Goal: Task Accomplishment & Management: Manage account settings

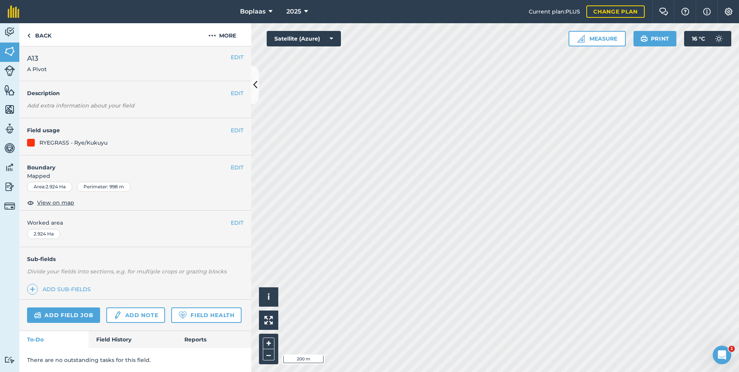
scroll to position [23, 0]
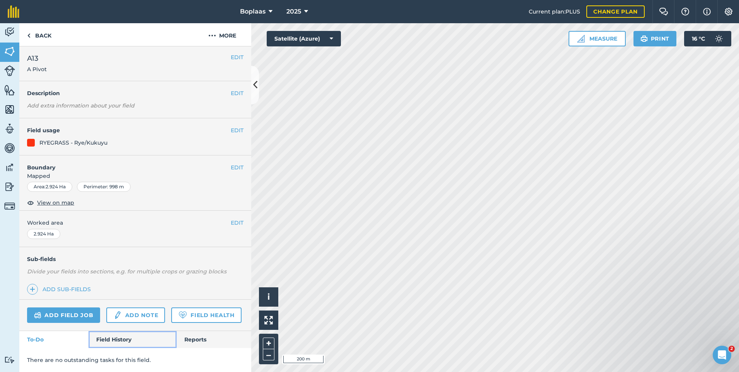
click at [124, 331] on link "Field History" at bounding box center [132, 339] width 88 height 17
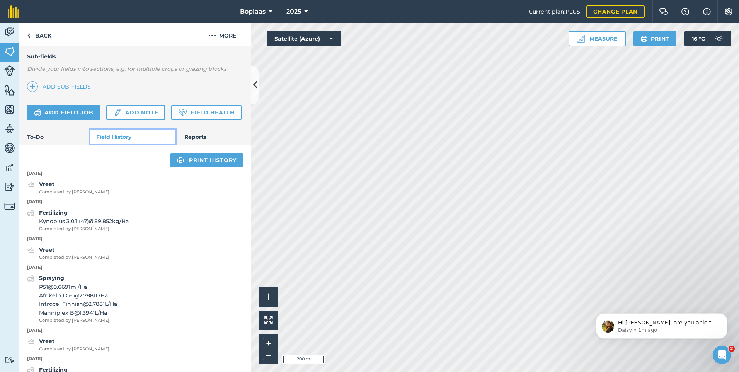
scroll to position [218, 0]
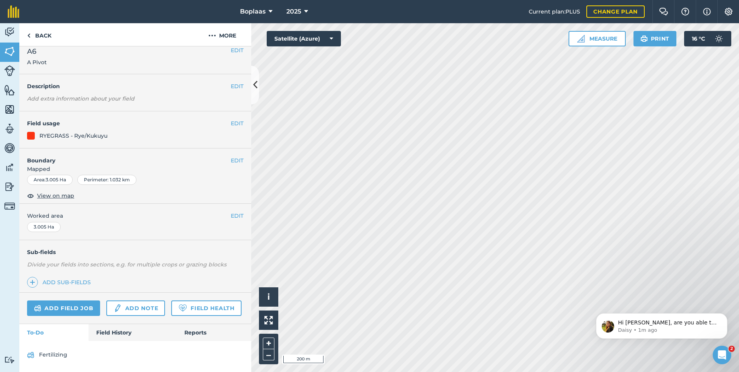
scroll to position [30, 0]
click at [116, 324] on link "Field History" at bounding box center [132, 332] width 88 height 17
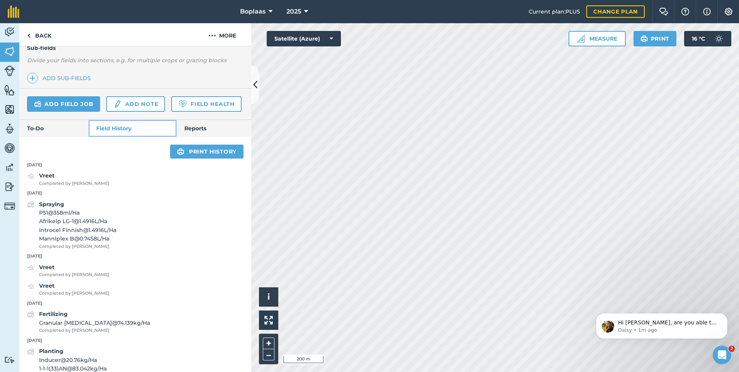
scroll to position [209, 0]
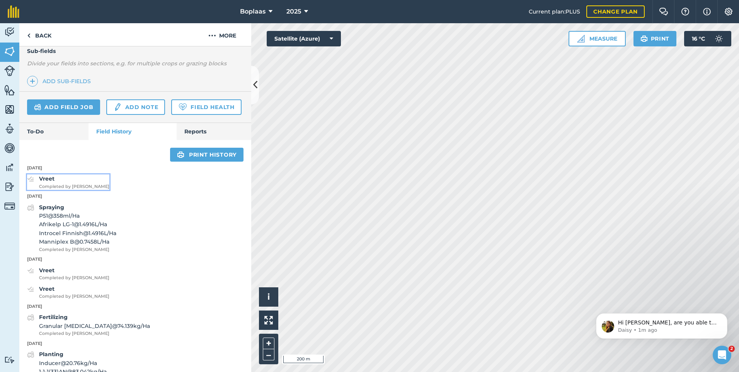
click at [76, 190] on span "Completed by [PERSON_NAME]" at bounding box center [74, 186] width 70 height 7
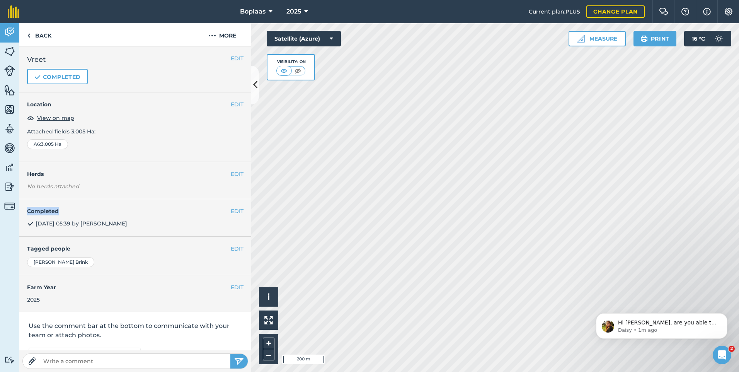
click at [76, 209] on h4 "Completed" at bounding box center [135, 211] width 216 height 9
click at [242, 214] on div "EDIT Completed [DATE] 05:39 by [PERSON_NAME]" at bounding box center [135, 218] width 232 height 38
click at [234, 211] on button "EDIT" at bounding box center [237, 211] width 13 height 9
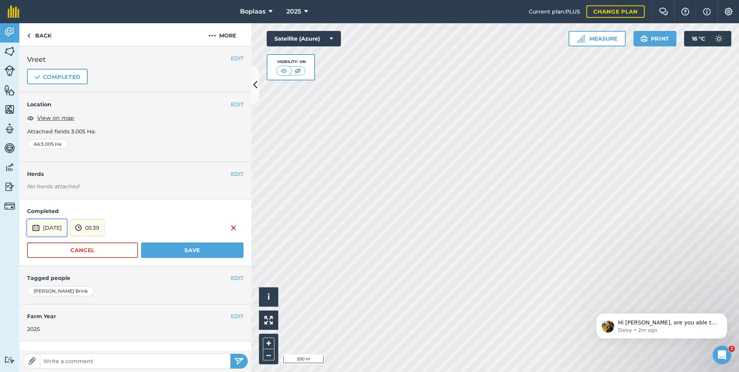
click at [67, 229] on button "[DATE]" at bounding box center [47, 227] width 40 height 17
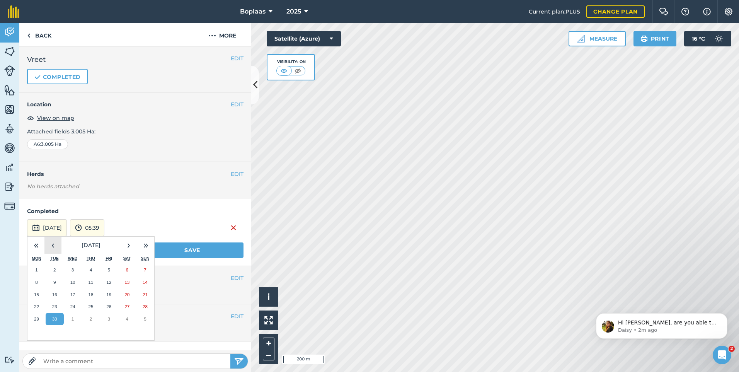
click at [55, 244] on button "‹" at bounding box center [52, 244] width 17 height 17
click at [126, 317] on abbr "30" at bounding box center [126, 318] width 5 height 5
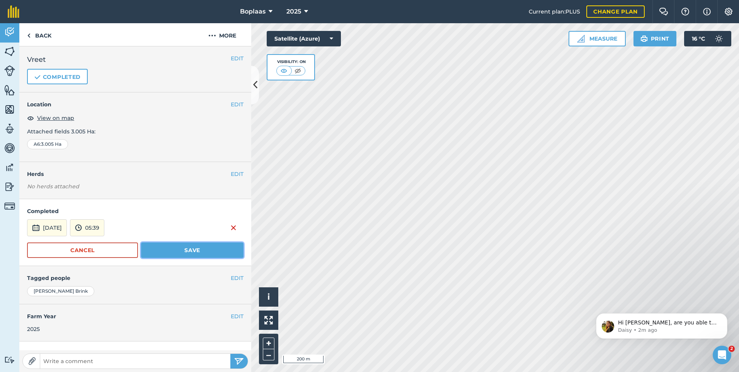
click at [156, 251] on button "Save" at bounding box center [192, 249] width 102 height 15
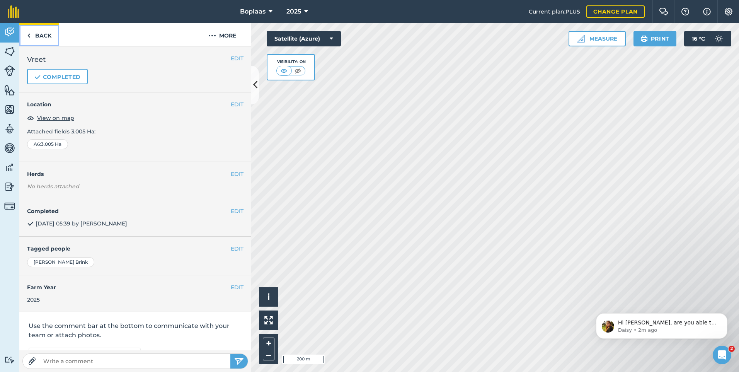
click at [38, 39] on link "Back" at bounding box center [39, 34] width 40 height 23
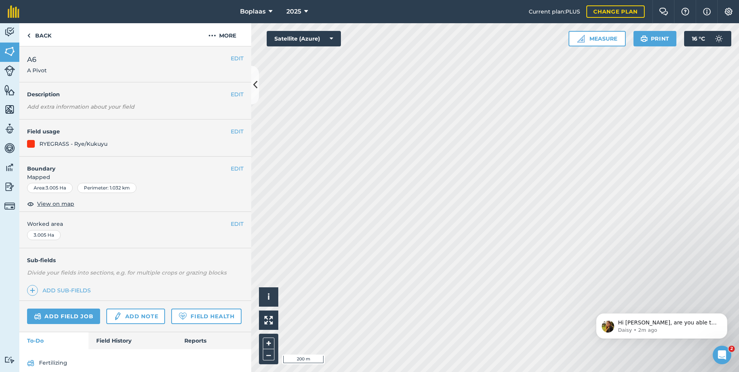
scroll to position [30, 0]
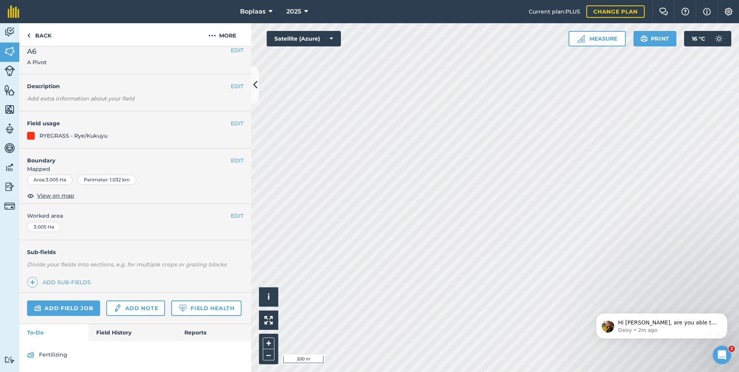
click at [117, 321] on div "Add field job Add note Field Health" at bounding box center [135, 307] width 232 height 31
drag, startPoint x: 122, startPoint y: 330, endPoint x: 134, endPoint y: 325, distance: 13.0
click at [123, 331] on link "Field History" at bounding box center [132, 332] width 88 height 17
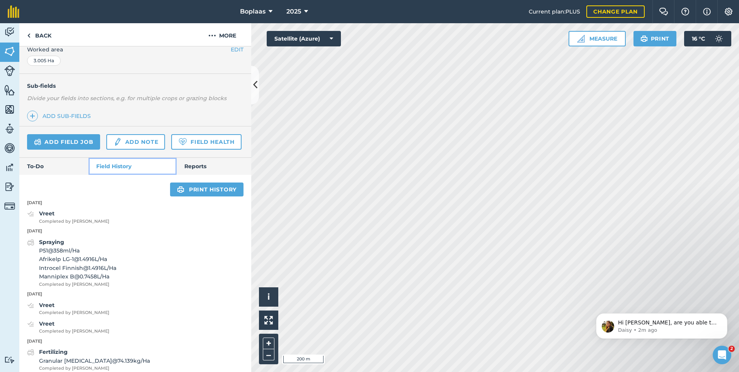
scroll to position [170, 0]
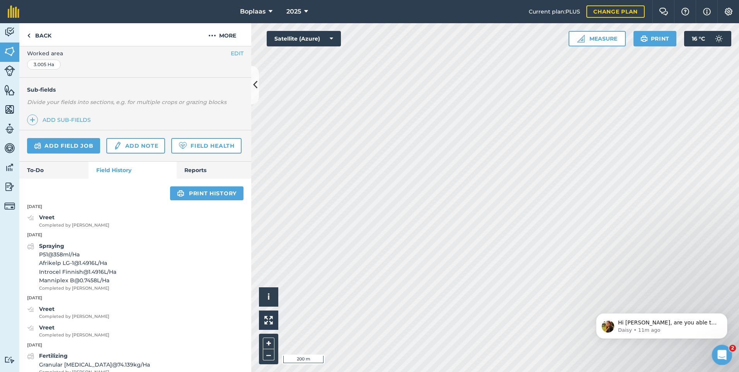
click at [717, 363] on html at bounding box center [720, 353] width 19 height 19
click at [719, 352] on icon "Open Intercom Messenger" at bounding box center [720, 353] width 13 height 13
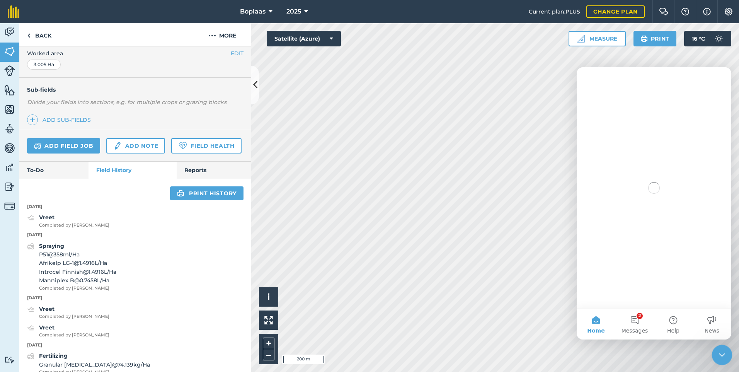
scroll to position [0, 0]
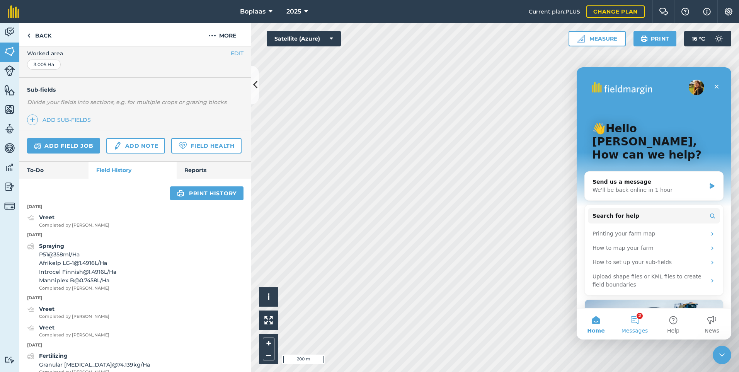
click at [641, 320] on button "2 Messages" at bounding box center [634, 323] width 39 height 31
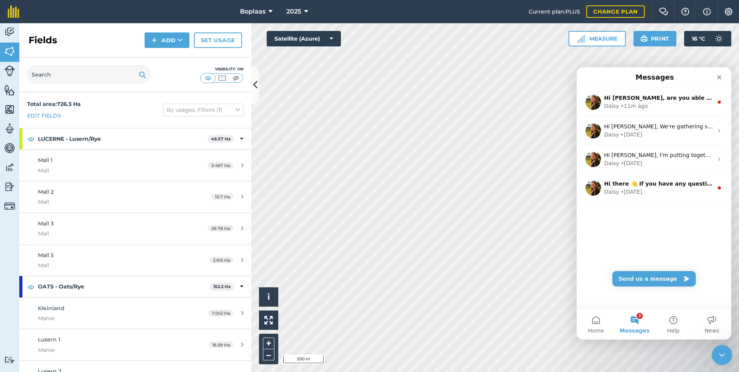
click at [716, 351] on icon "Close Intercom Messenger" at bounding box center [720, 353] width 9 height 9
